Goal: Check status: Check status

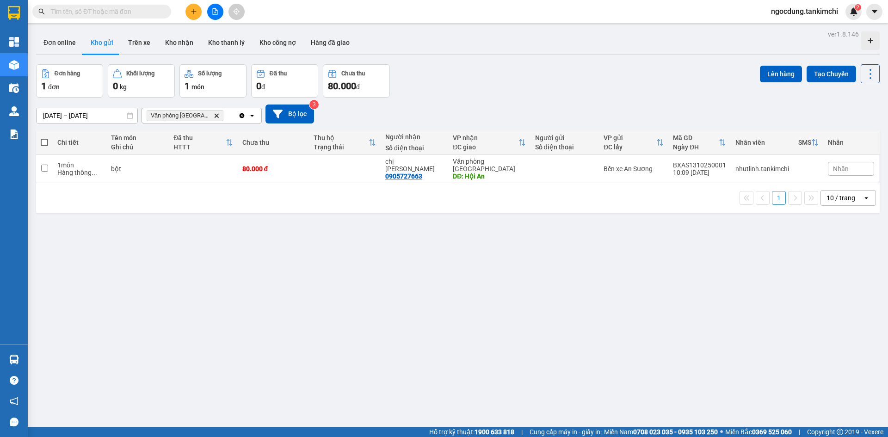
paste input "0332199482"
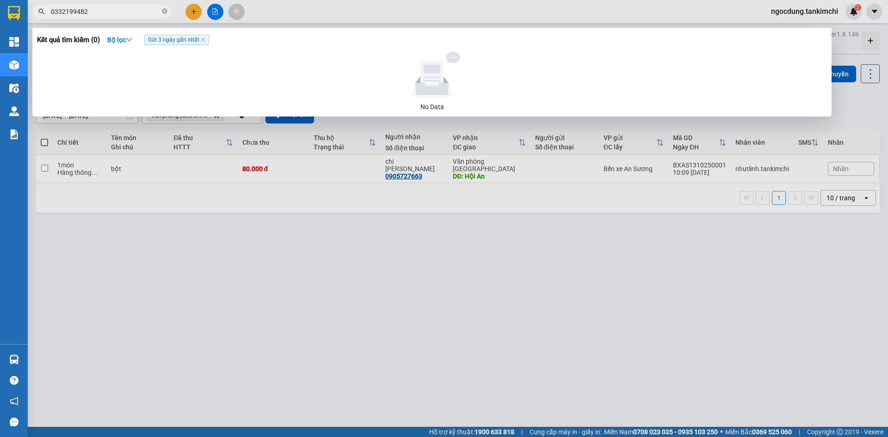
type input "0332199482"
click at [194, 40] on span "Gửi 3 ngày gần nhất" at bounding box center [176, 40] width 65 height 10
click at [204, 41] on icon "close" at bounding box center [203, 39] width 5 height 5
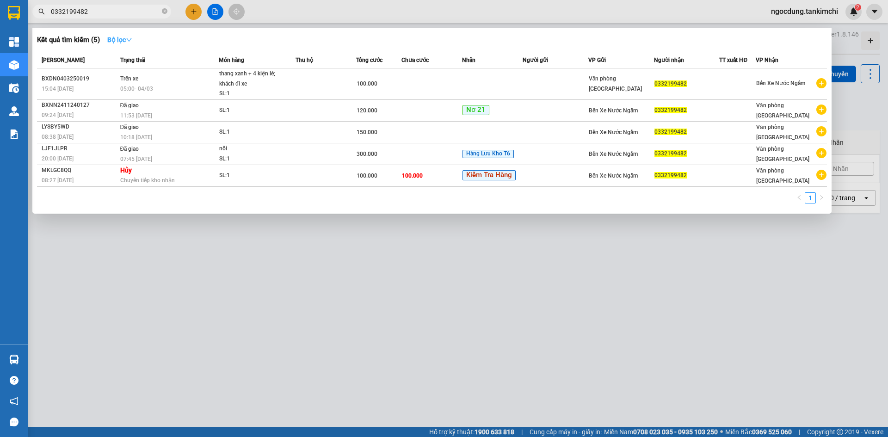
click at [123, 40] on strong "Bộ lọc" at bounding box center [119, 39] width 25 height 7
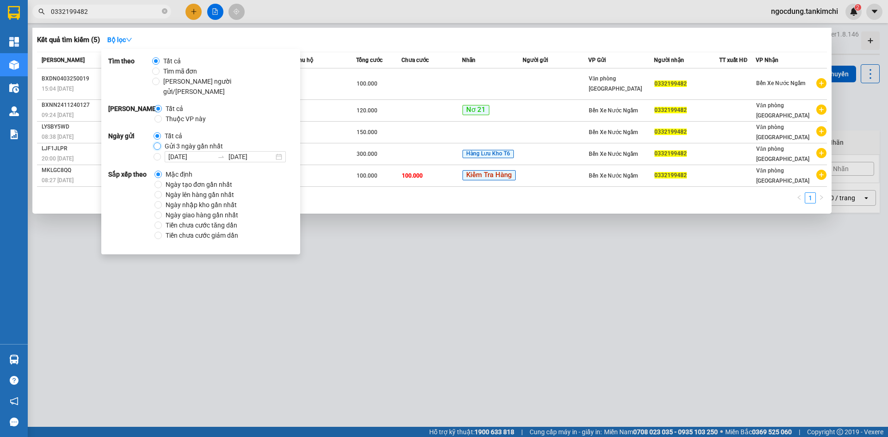
click at [156, 142] on input "Gửi 3 ngày gần nhất" at bounding box center [157, 145] width 7 height 7
radio input "true"
radio input "false"
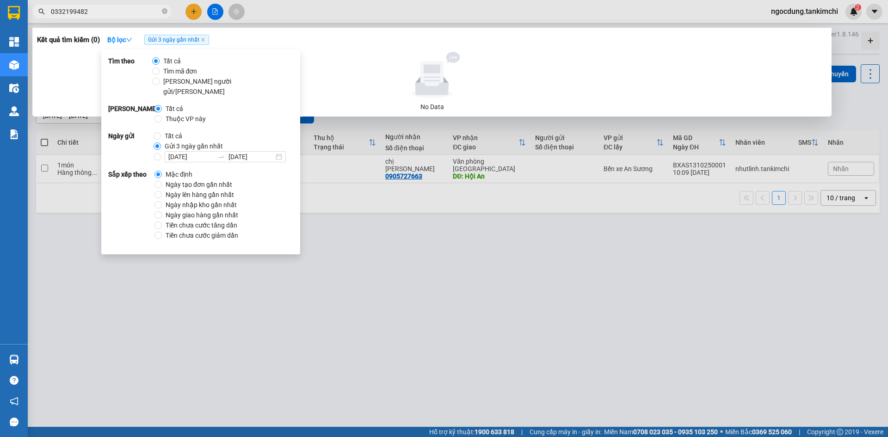
click at [342, 72] on div at bounding box center [432, 75] width 782 height 46
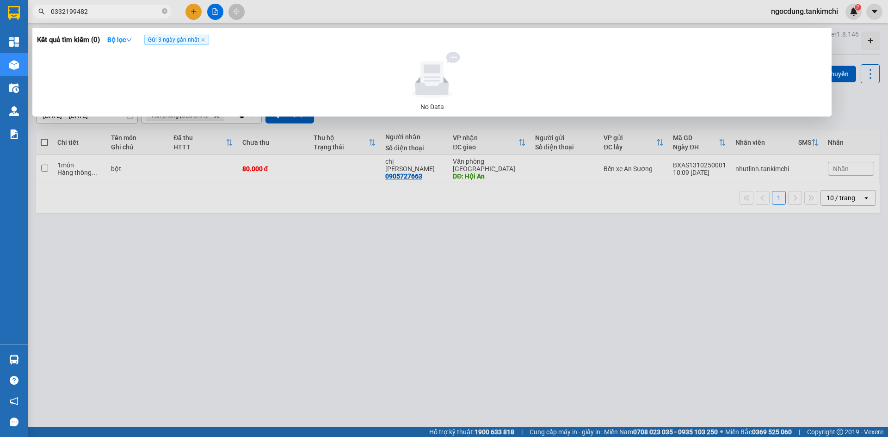
click at [331, 65] on div at bounding box center [432, 75] width 782 height 46
click at [324, 240] on div at bounding box center [444, 218] width 888 height 437
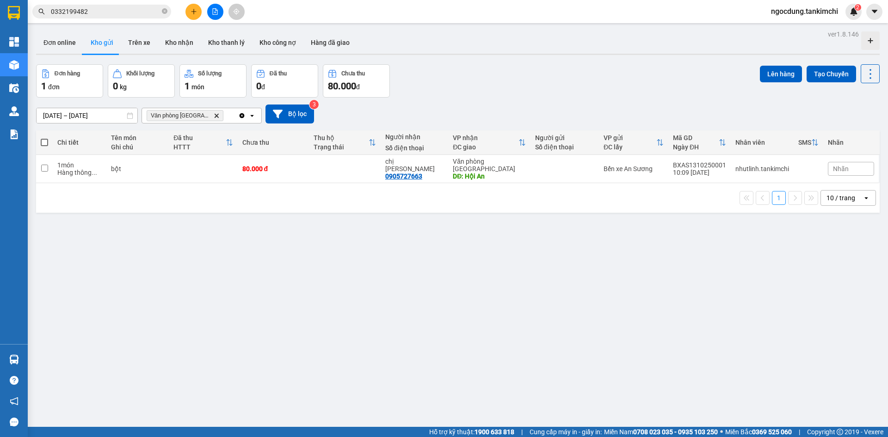
click at [111, 11] on input "0332199482" at bounding box center [105, 11] width 109 height 10
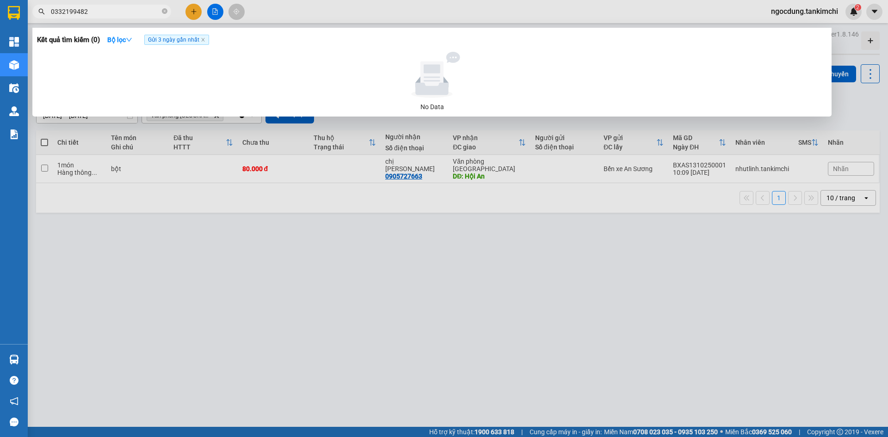
click at [111, 11] on input "0332199482" at bounding box center [105, 11] width 109 height 10
click at [145, 12] on input "0332199482" at bounding box center [105, 11] width 109 height 10
click at [165, 11] on icon "close-circle" at bounding box center [165, 11] width 6 height 6
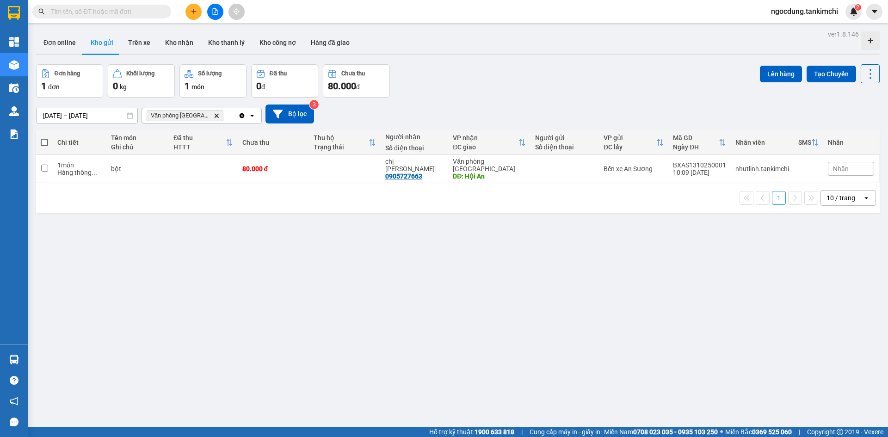
click at [129, 11] on input "text" at bounding box center [105, 11] width 109 height 10
paste input "0332199482"
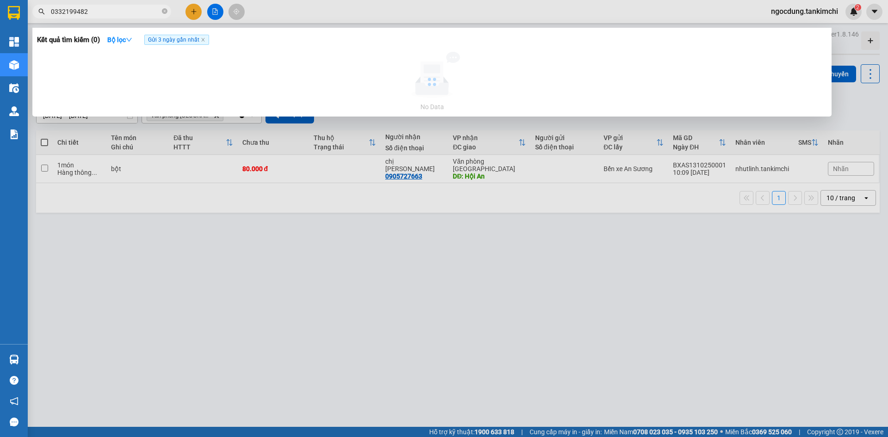
click at [143, 9] on input "0332199482" at bounding box center [105, 11] width 109 height 10
type input "0332199482"
click at [122, 41] on strong "Bộ lọc" at bounding box center [119, 39] width 25 height 7
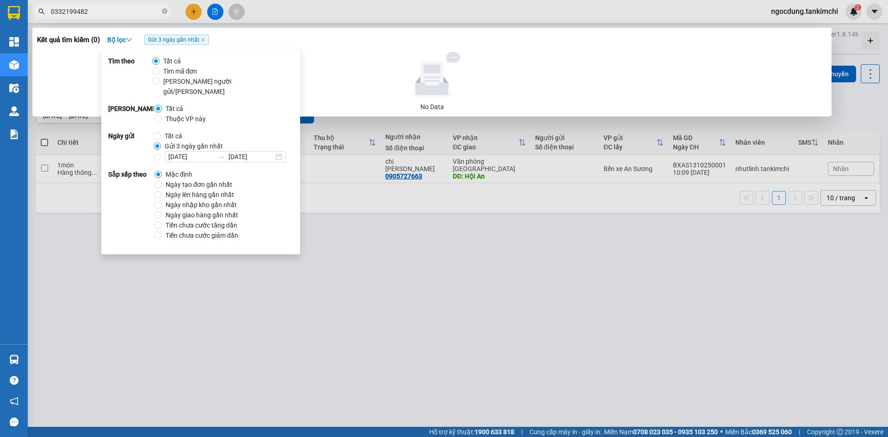
click at [160, 105] on input "Tất cả" at bounding box center [157, 108] width 7 height 7
click at [158, 132] on input "Tất cả" at bounding box center [157, 135] width 7 height 7
radio input "true"
radio input "false"
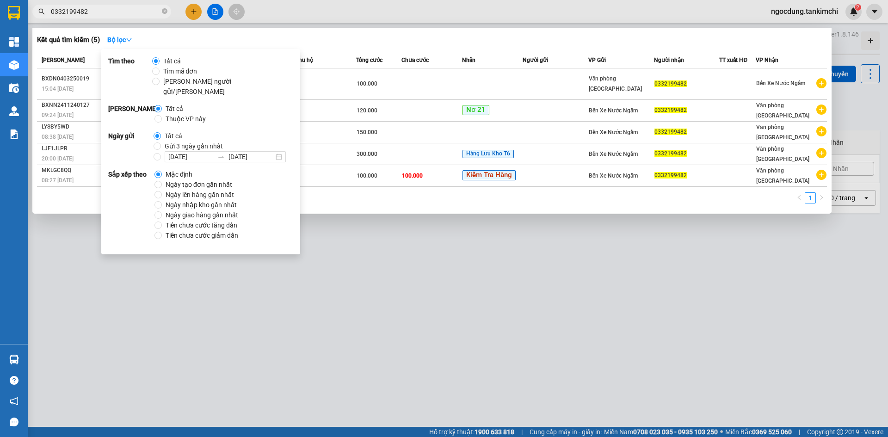
click at [338, 41] on div "Kết quả tìm kiếm ( 5 ) Bộ lọc" at bounding box center [432, 39] width 790 height 15
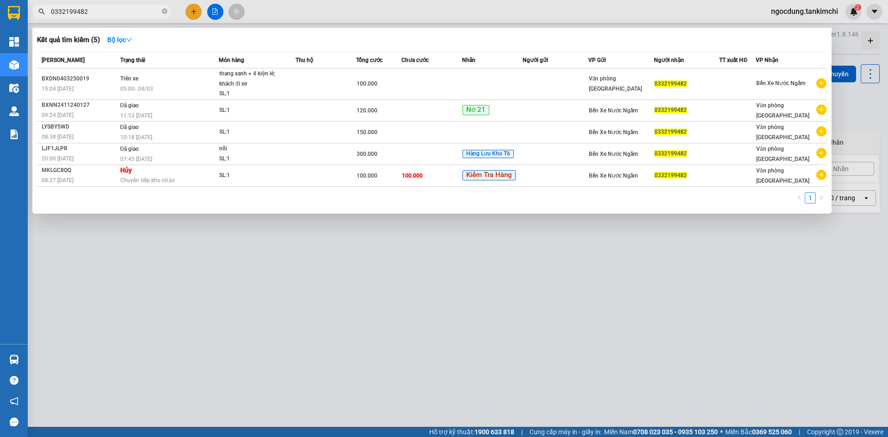
click at [96, 14] on input "0332199482" at bounding box center [105, 11] width 109 height 10
click at [162, 12] on icon "close-circle" at bounding box center [165, 11] width 6 height 6
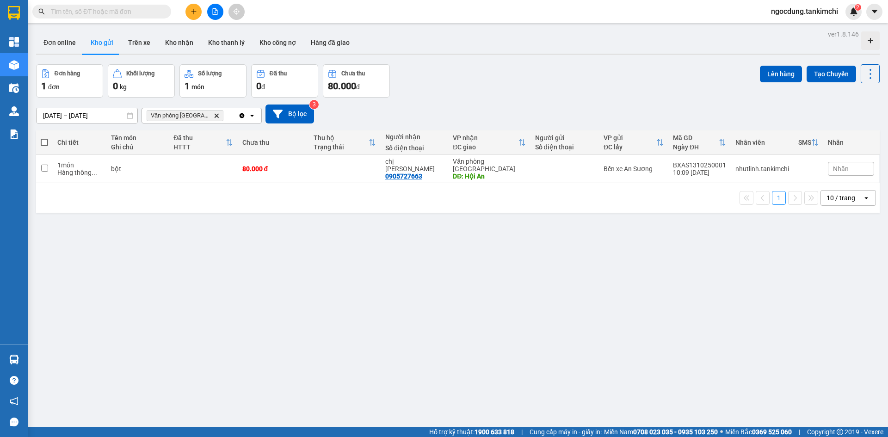
paste input "0775575450"
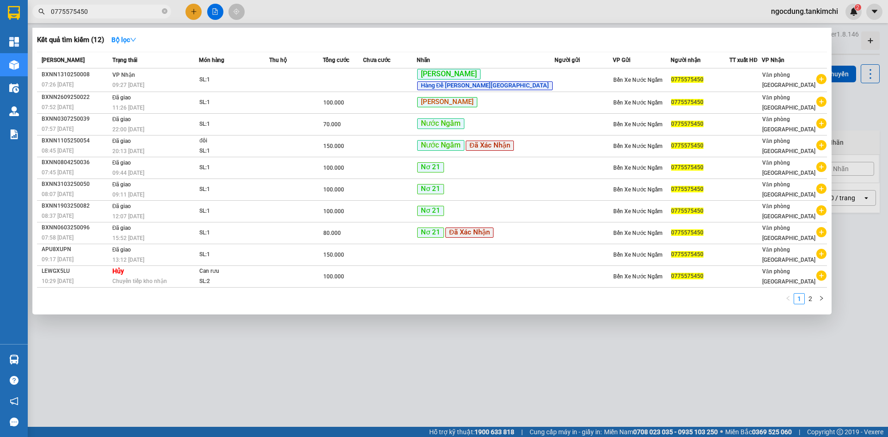
type input "0775575450"
click at [464, 369] on div at bounding box center [444, 218] width 888 height 437
click at [164, 12] on icon "close-circle" at bounding box center [165, 11] width 6 height 6
